Goal: Navigation & Orientation: Find specific page/section

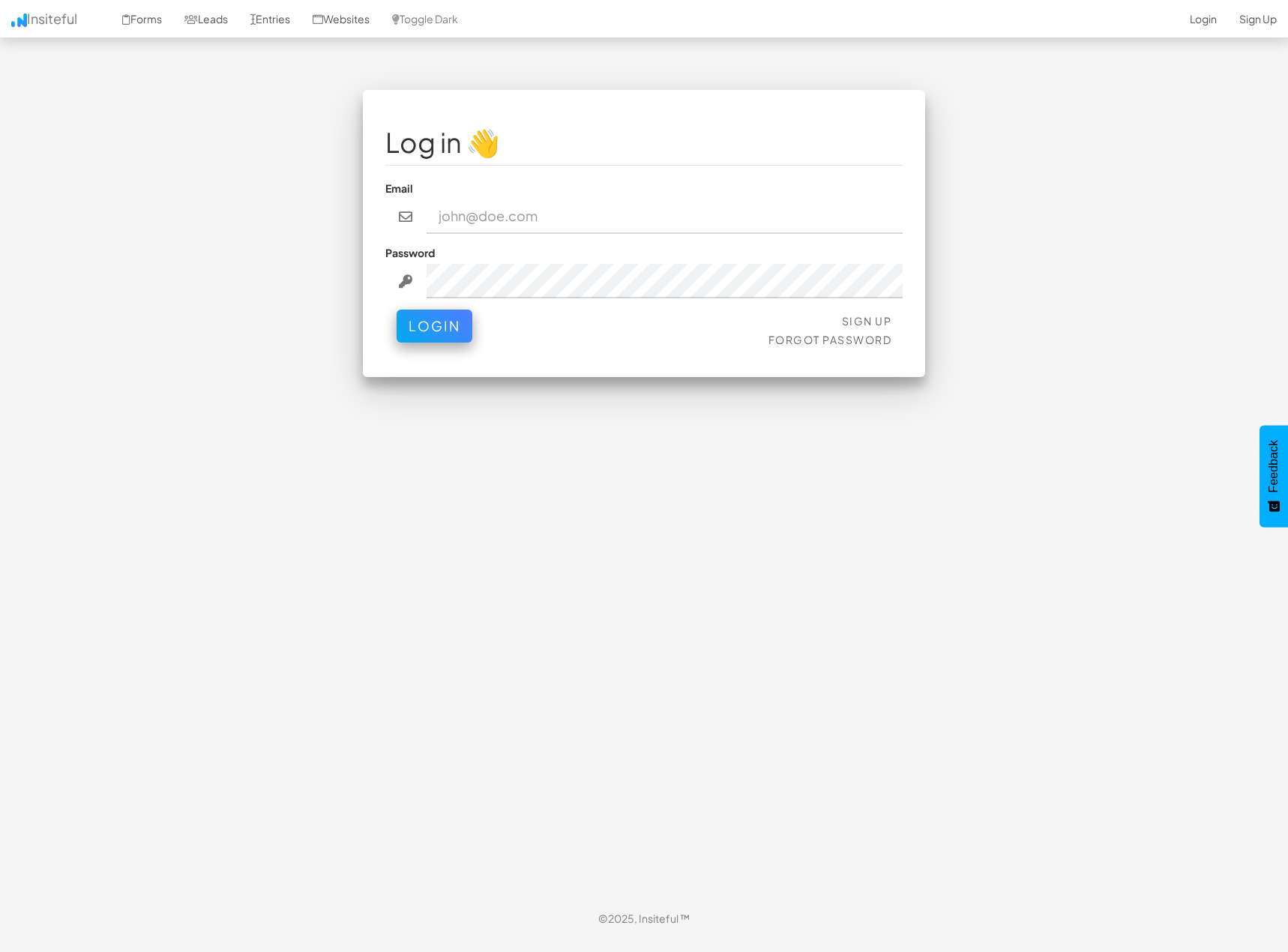
type input "admin@herenow.health"
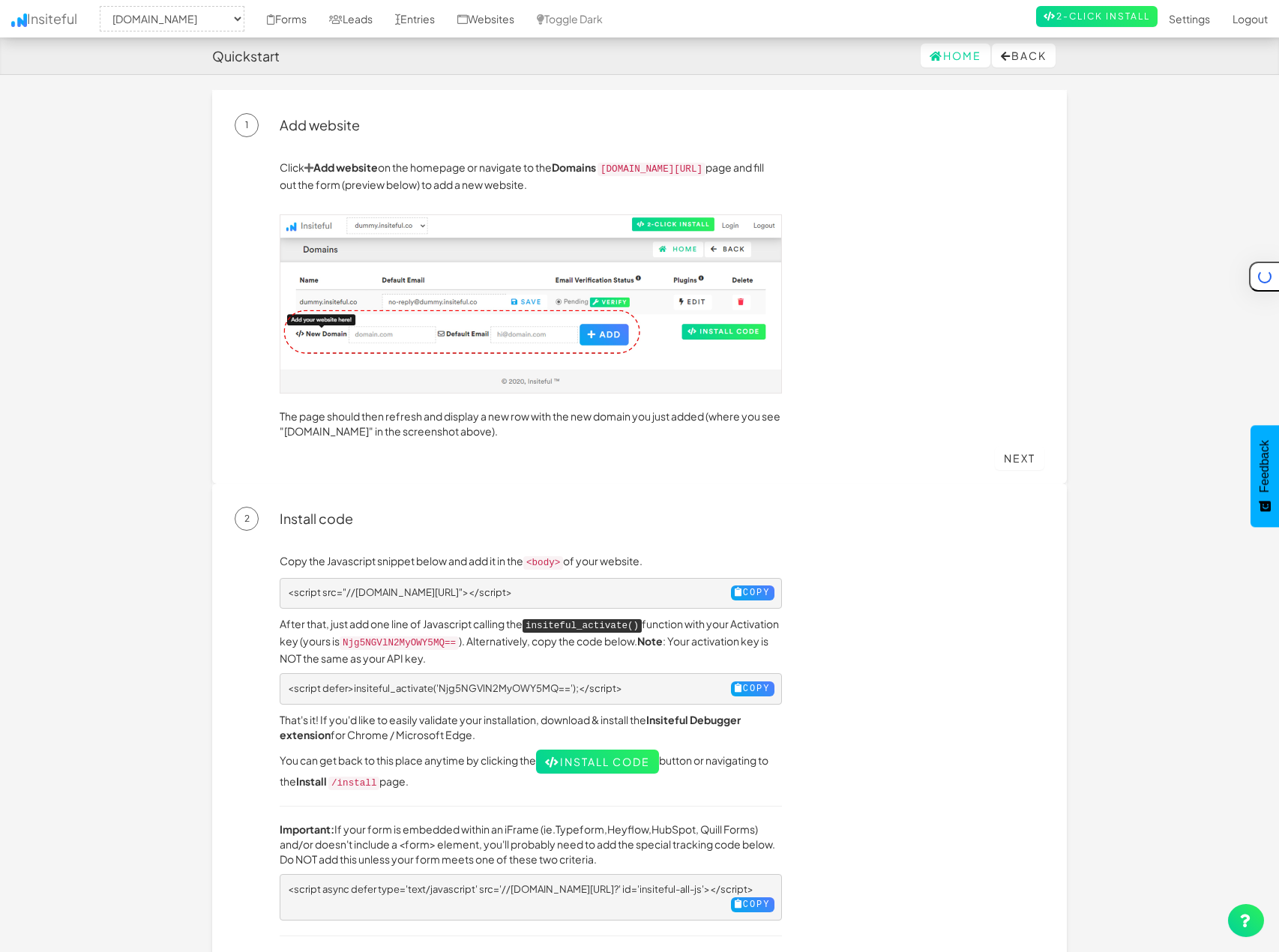
select select "2382"
click at [501, 23] on link "Websites" at bounding box center [486, 19] width 79 height 38
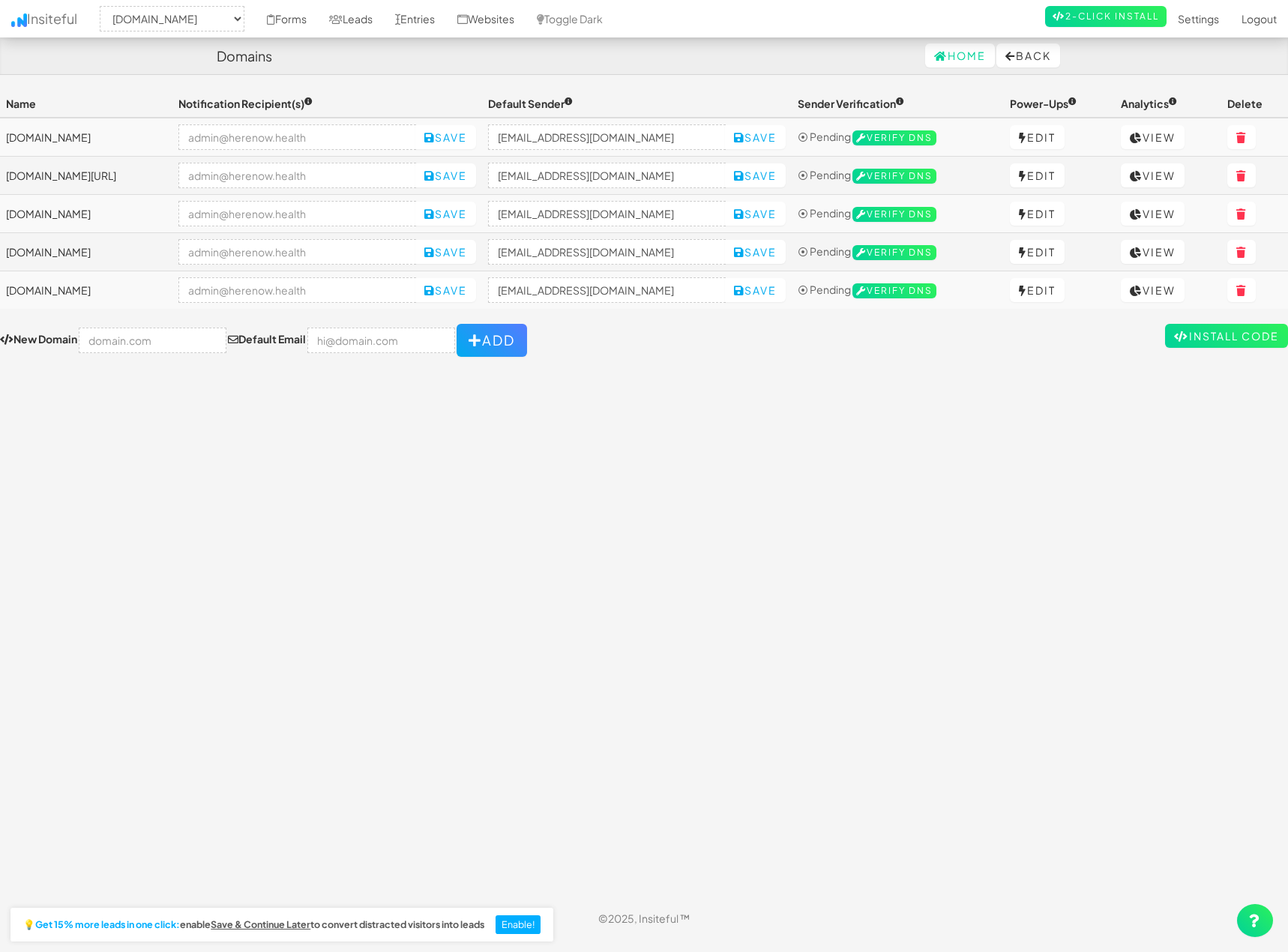
select select "2382"
click at [1155, 212] on link "View" at bounding box center [1152, 214] width 63 height 24
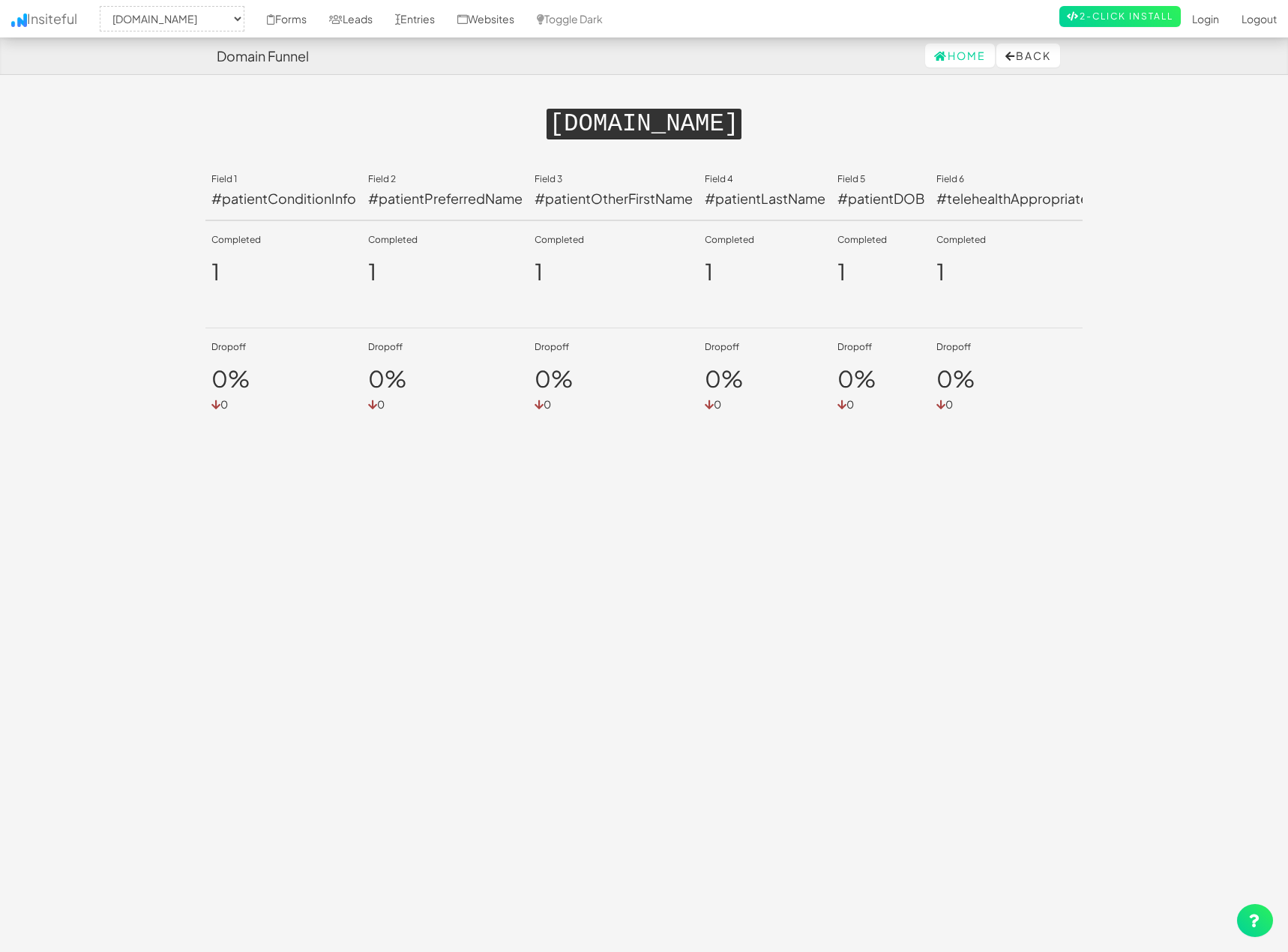
select select "2382"
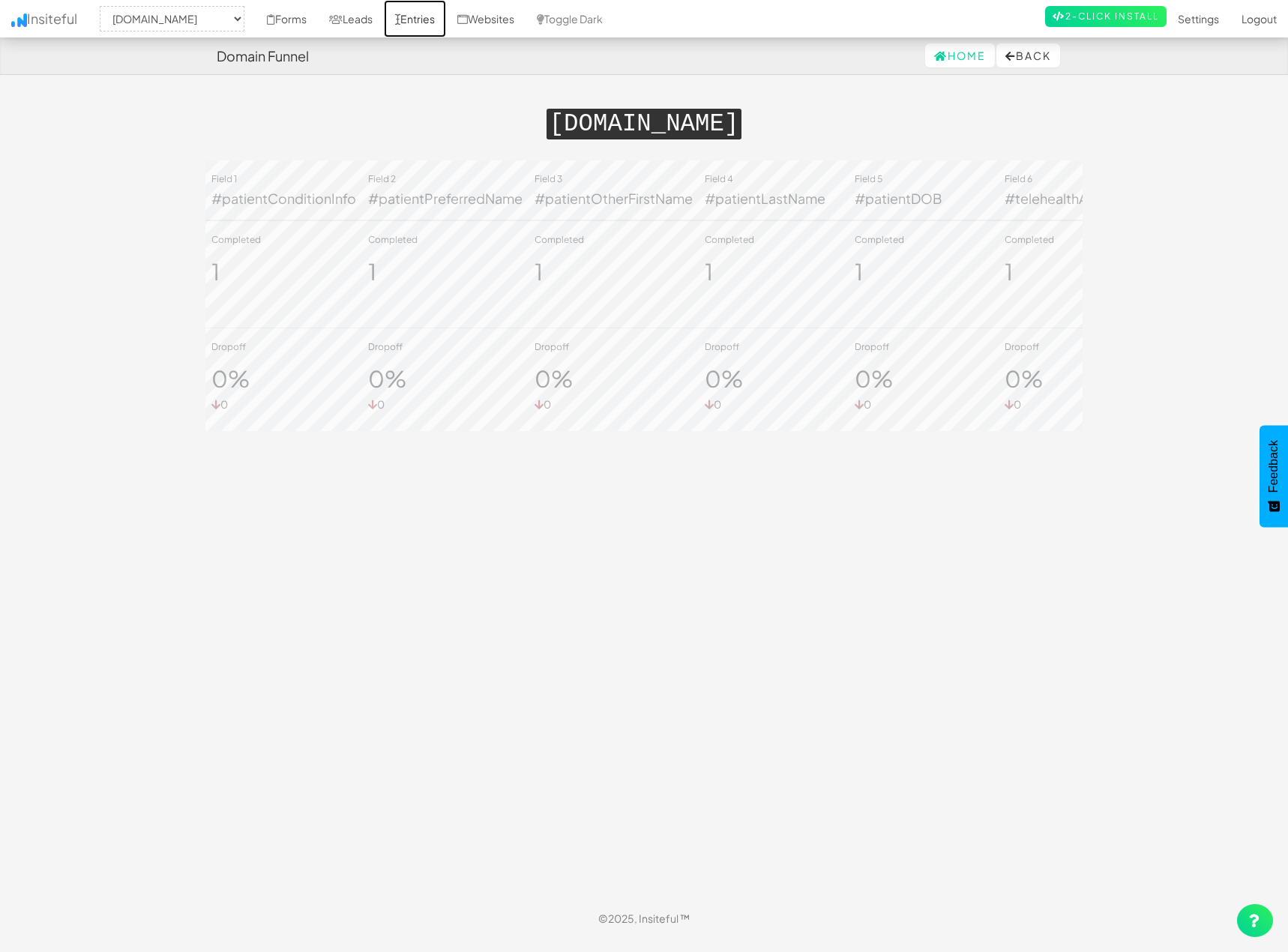
click at [424, 18] on link "Entries" at bounding box center [415, 19] width 62 height 38
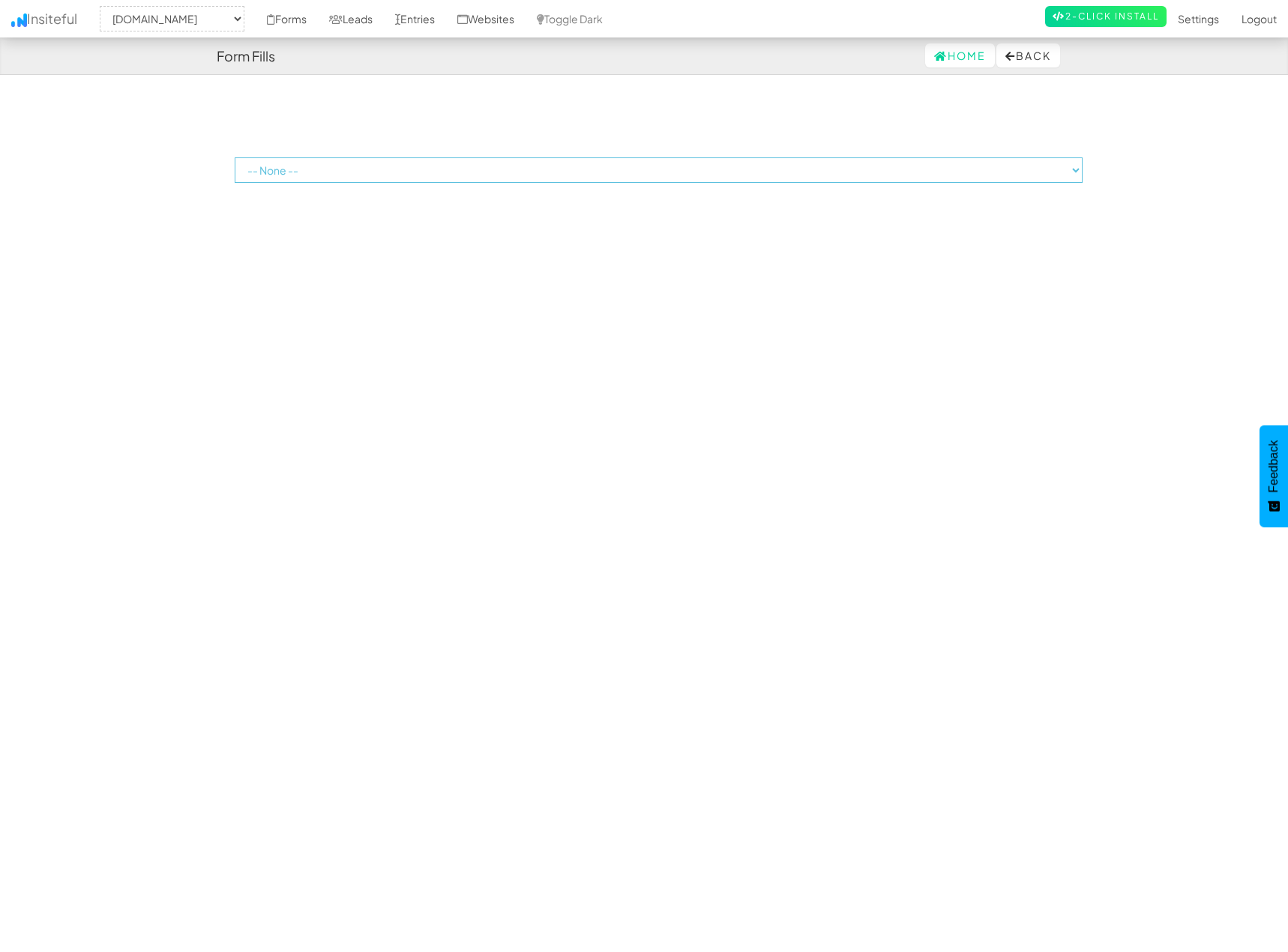
click at [304, 171] on select "-- None --" at bounding box center [658, 170] width 848 height 26
click at [208, 20] on select "-- None -- herenow-production.up.railway.app herenow.health signup.herenow.heal…" at bounding box center [172, 19] width 145 height 26
select select "2385"
click at [104, 6] on select "-- None -- herenow-production.up.railway.app herenow.health signup.herenow.heal…" at bounding box center [172, 19] width 145 height 26
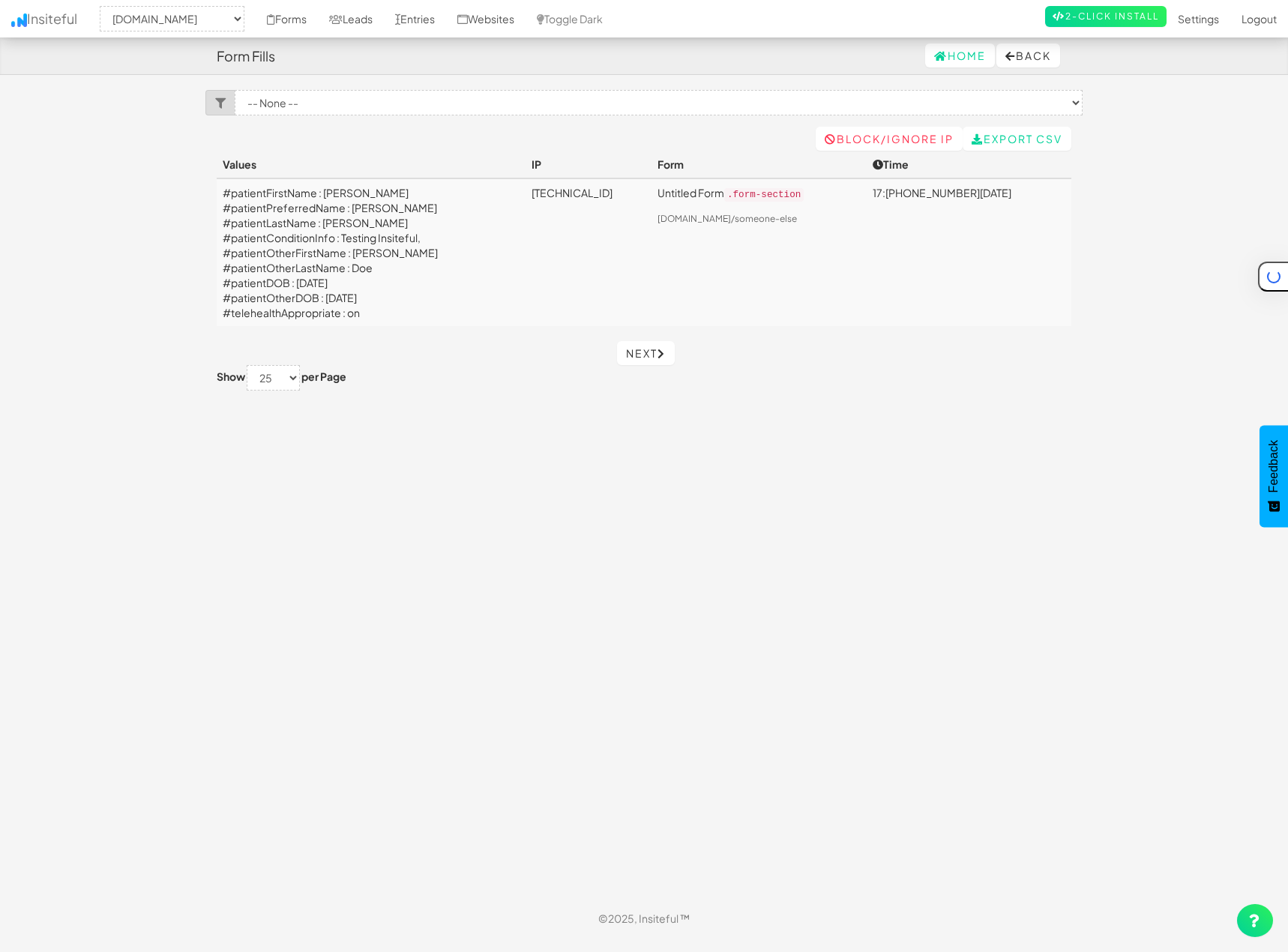
select select "2385"
click at [438, 31] on link "Entries" at bounding box center [415, 19] width 62 height 38
select select "2385"
click at [524, 23] on link "Websites" at bounding box center [486, 19] width 79 height 38
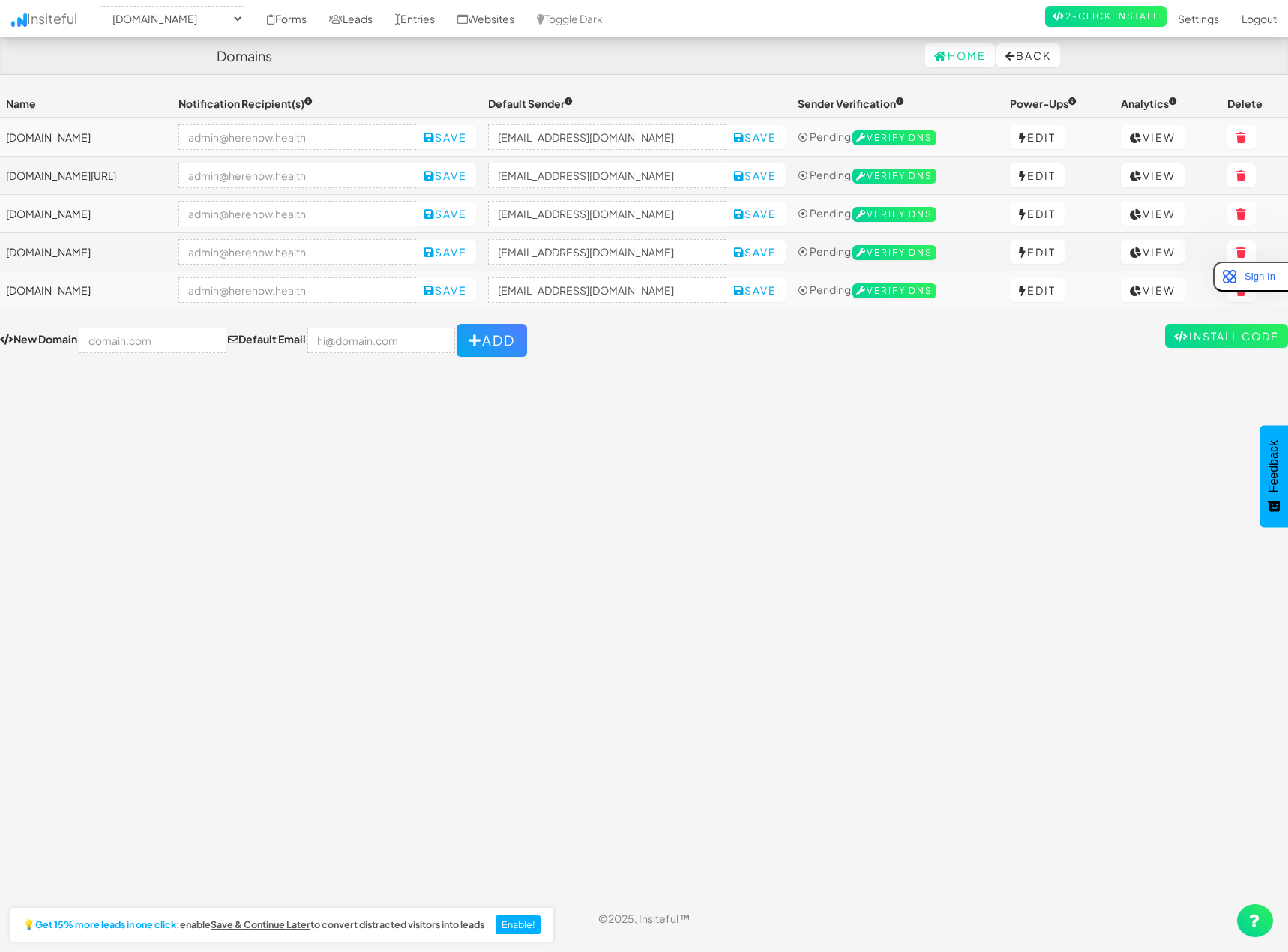
select select "2385"
click at [368, 22] on link "Leads" at bounding box center [350, 19] width 66 height 38
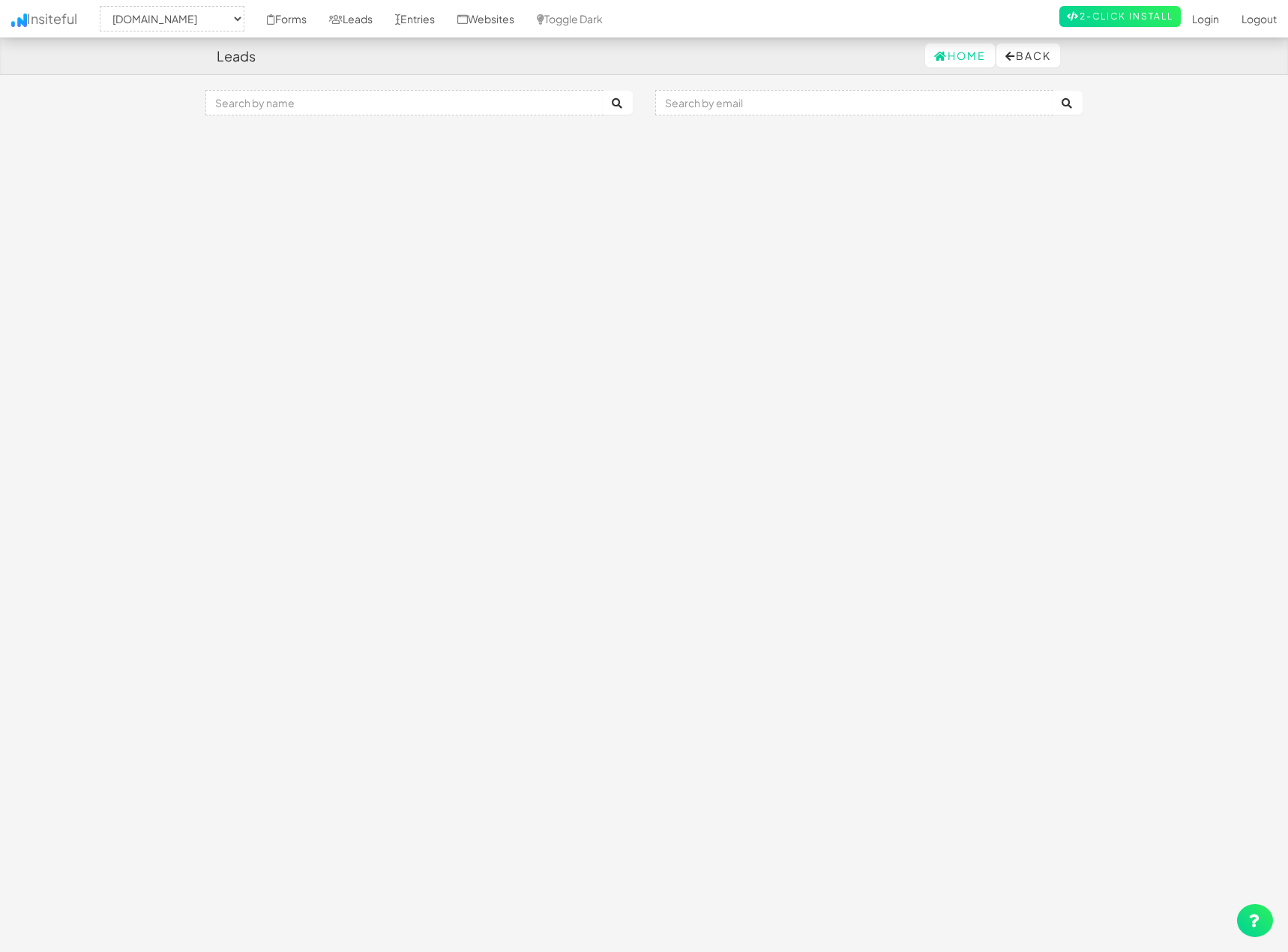
select select "2385"
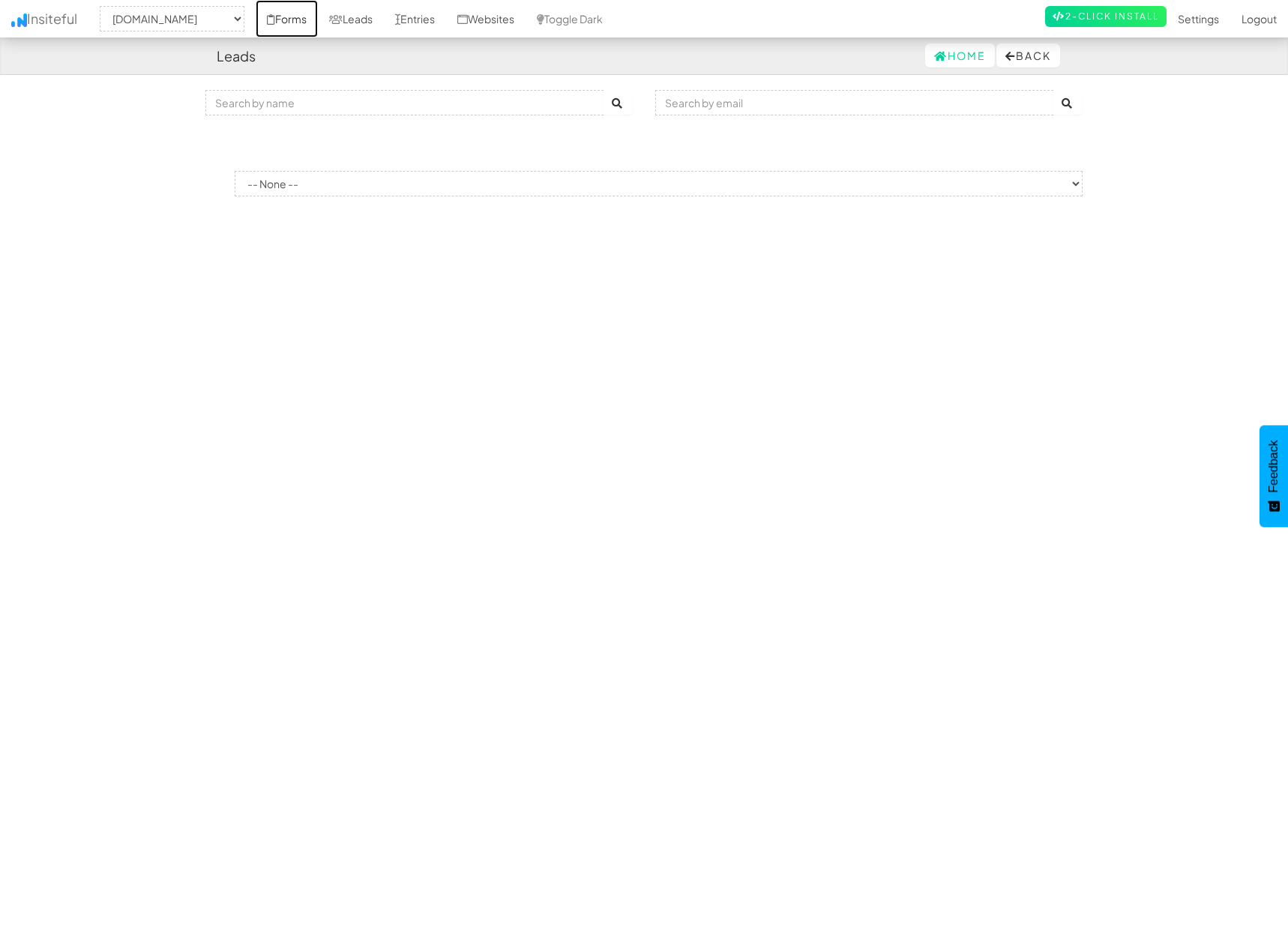
click at [297, 23] on link "Forms" at bounding box center [286, 19] width 62 height 38
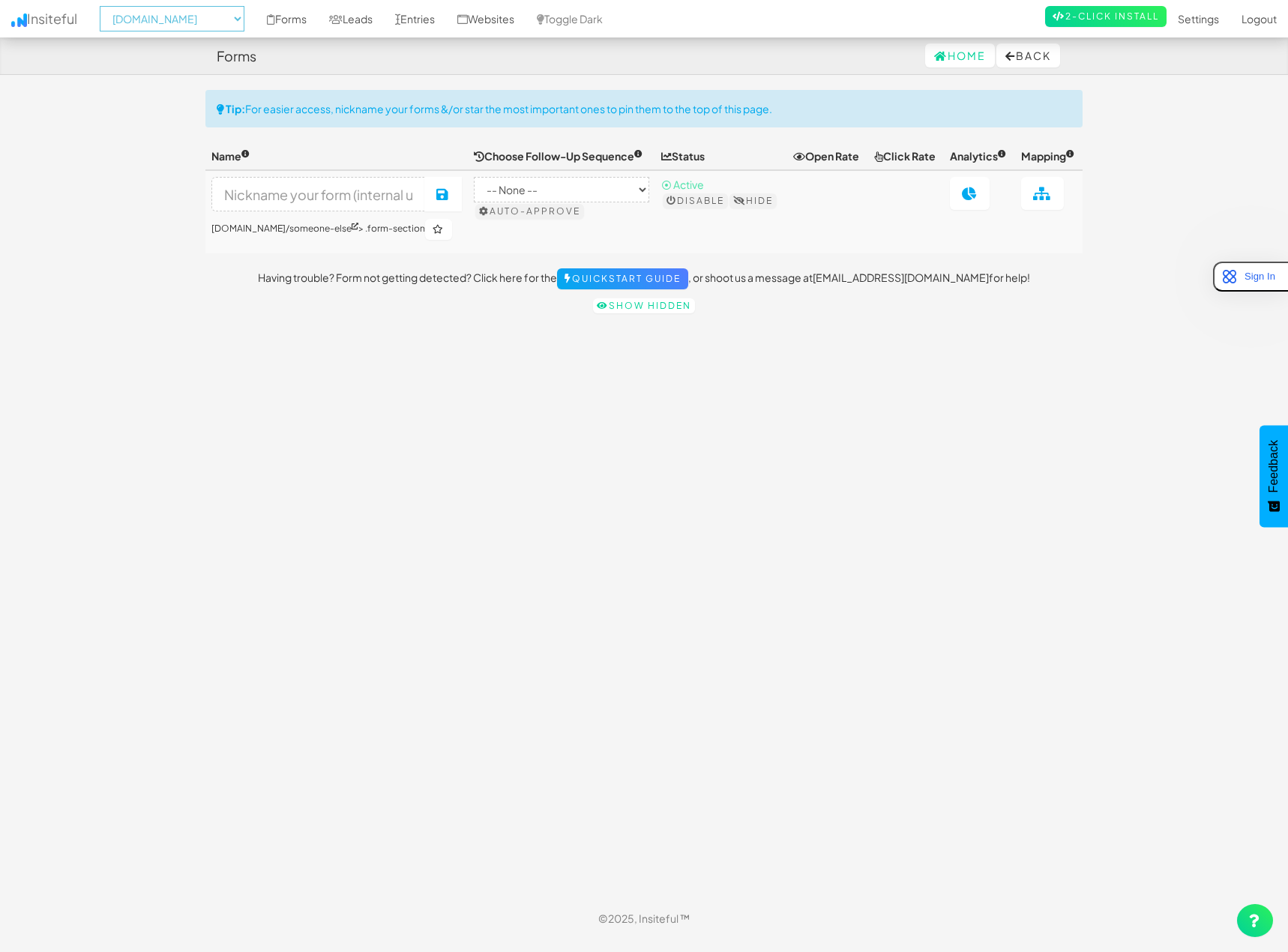
click at [218, 22] on select "-- None -- [DOMAIN_NAME] [DOMAIN_NAME] [DOMAIN_NAME] [DOMAIN_NAME][URL] [DOMAIN…" at bounding box center [172, 19] width 145 height 26
select select "2389"
click at [104, 6] on select "-- None -- [DOMAIN_NAME] [DOMAIN_NAME] [DOMAIN_NAME] [DOMAIN_NAME][URL] [DOMAIN…" at bounding box center [172, 19] width 145 height 26
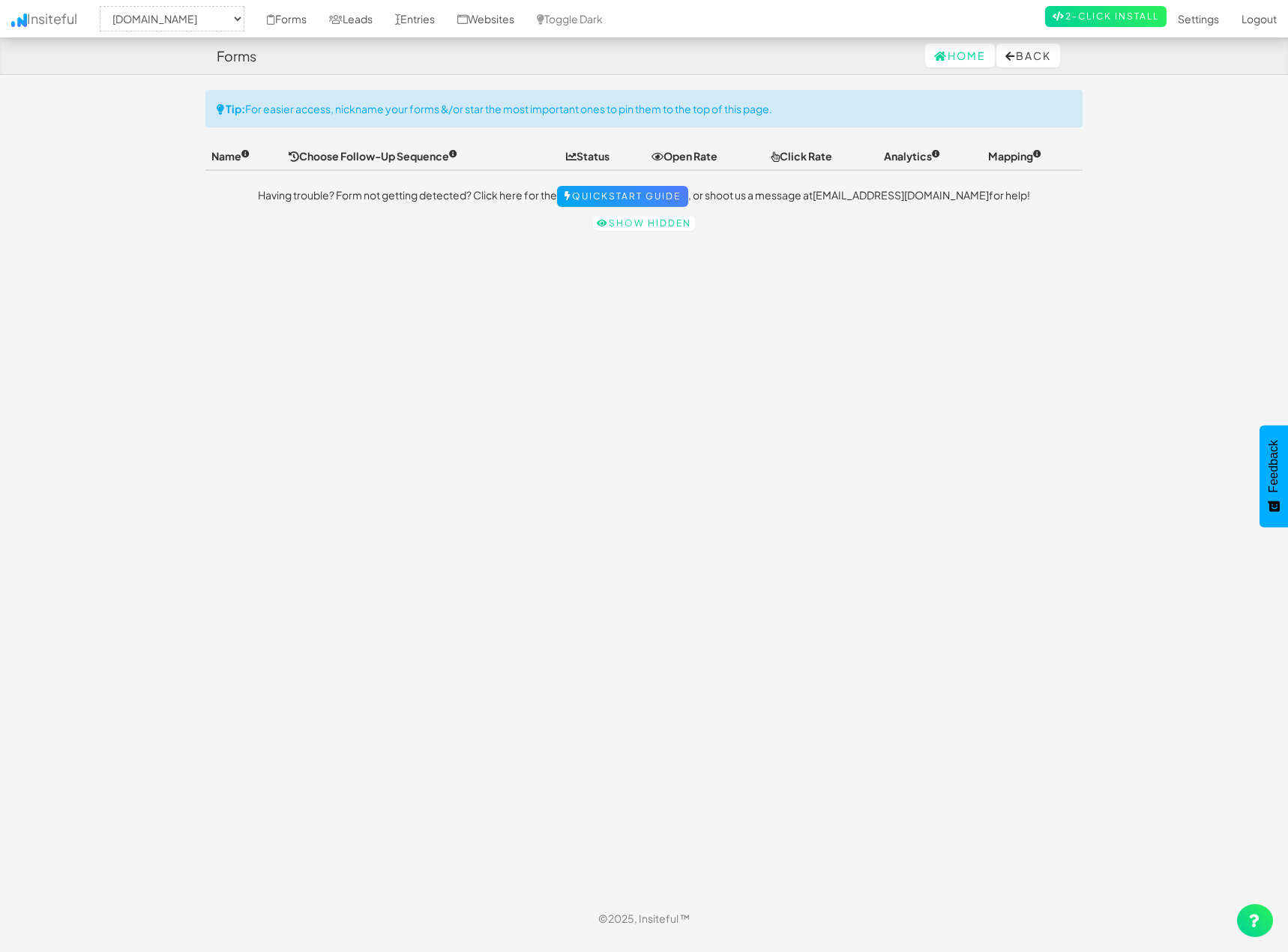
select select "2389"
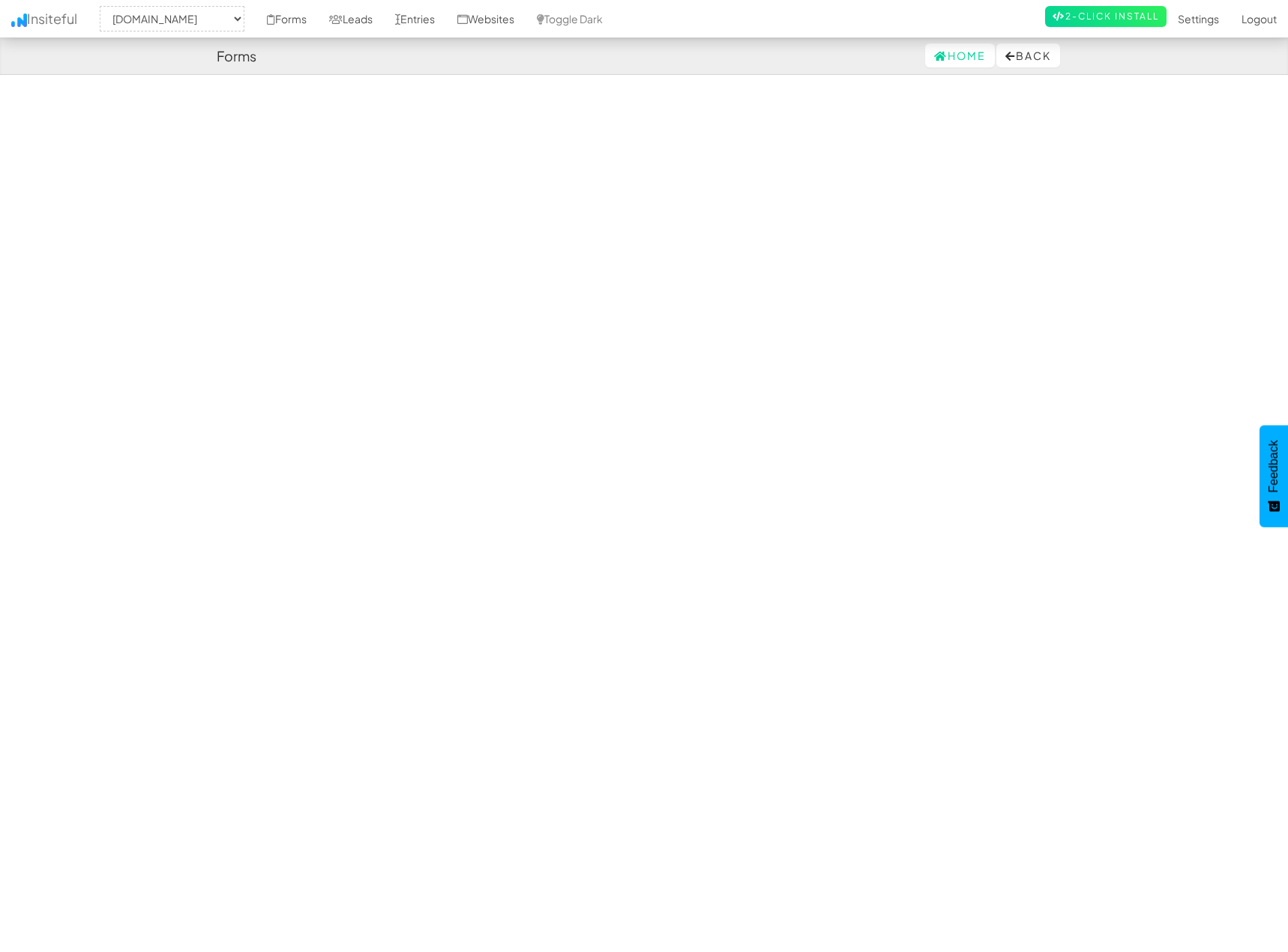
click at [257, 324] on div "Toggle navigation Insiteful -- None -- herenow-production.up.railway.app hereno…" at bounding box center [644, 495] width 877 height 809
